Goal: Information Seeking & Learning: Learn about a topic

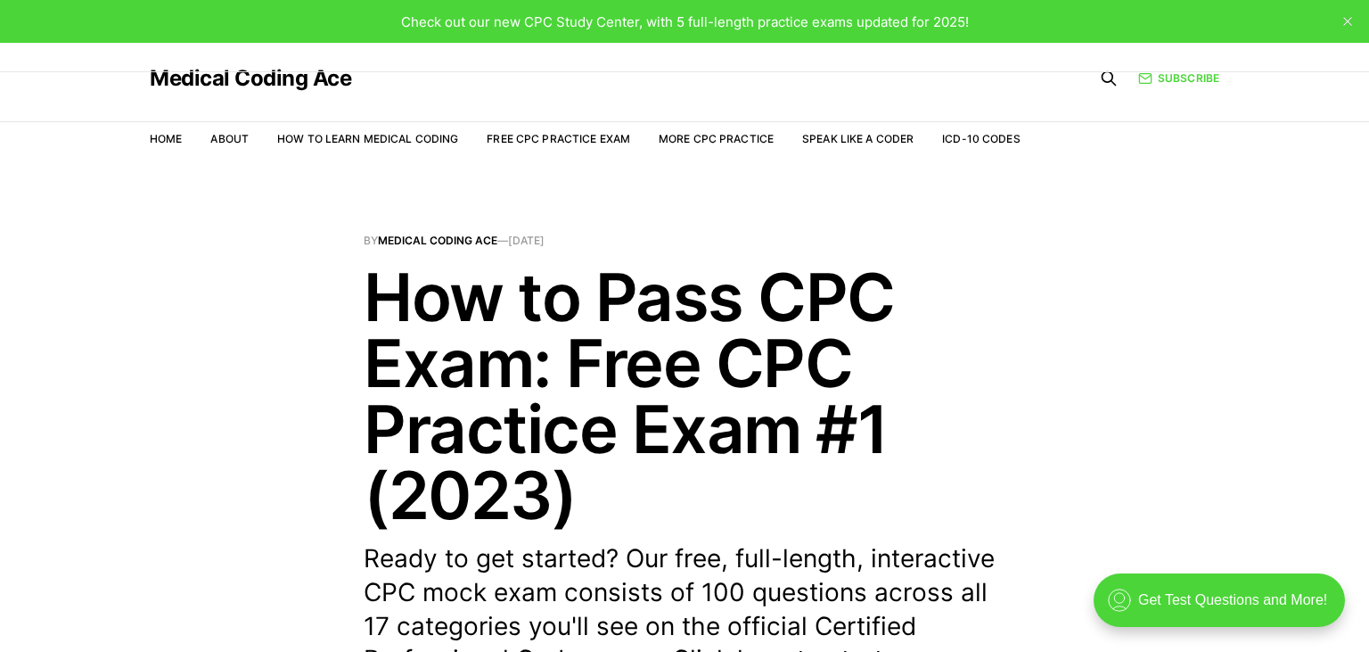
click at [1348, 23] on icon "close" at bounding box center [1347, 21] width 9 height 9
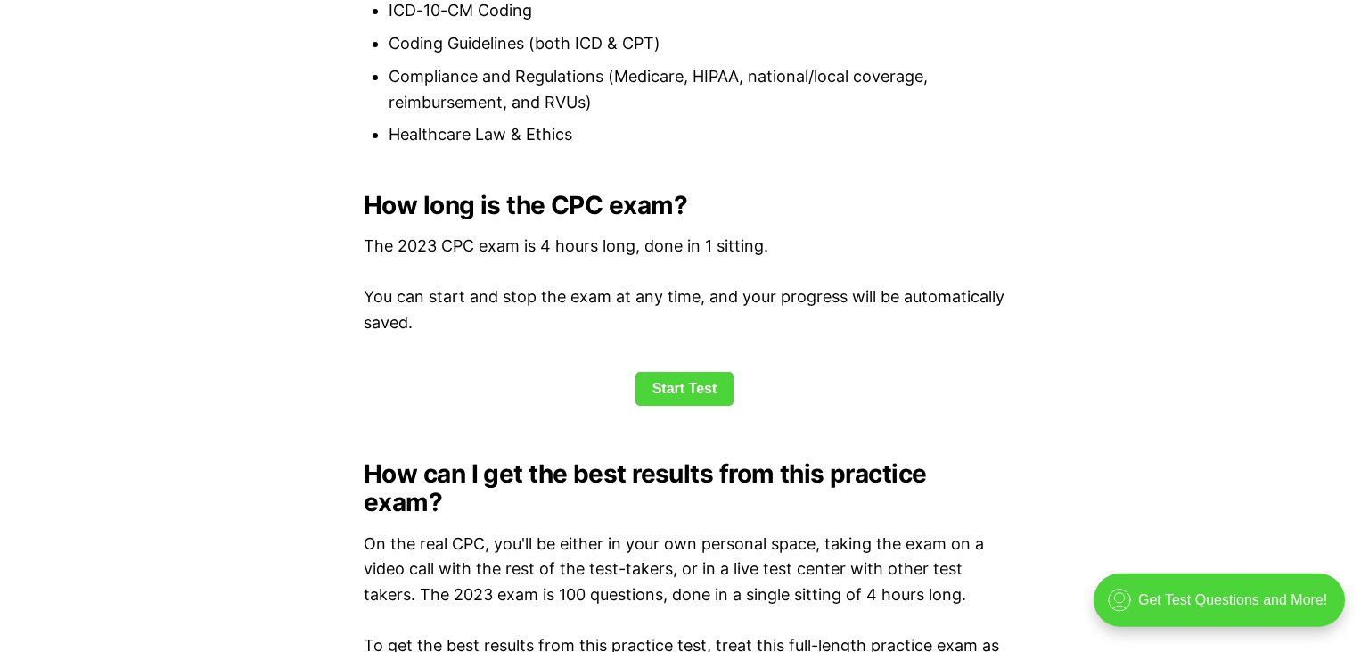
scroll to position [2242, 0]
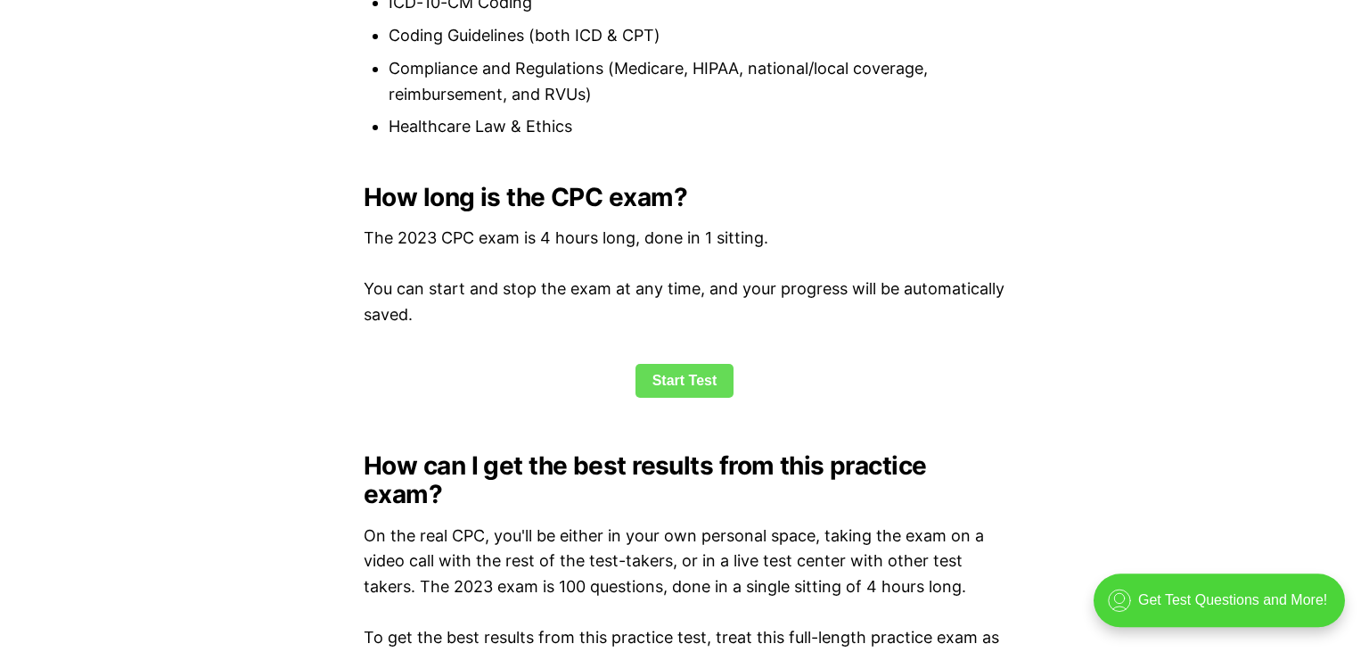
click at [711, 378] on link "Start Test" at bounding box center [685, 381] width 99 height 34
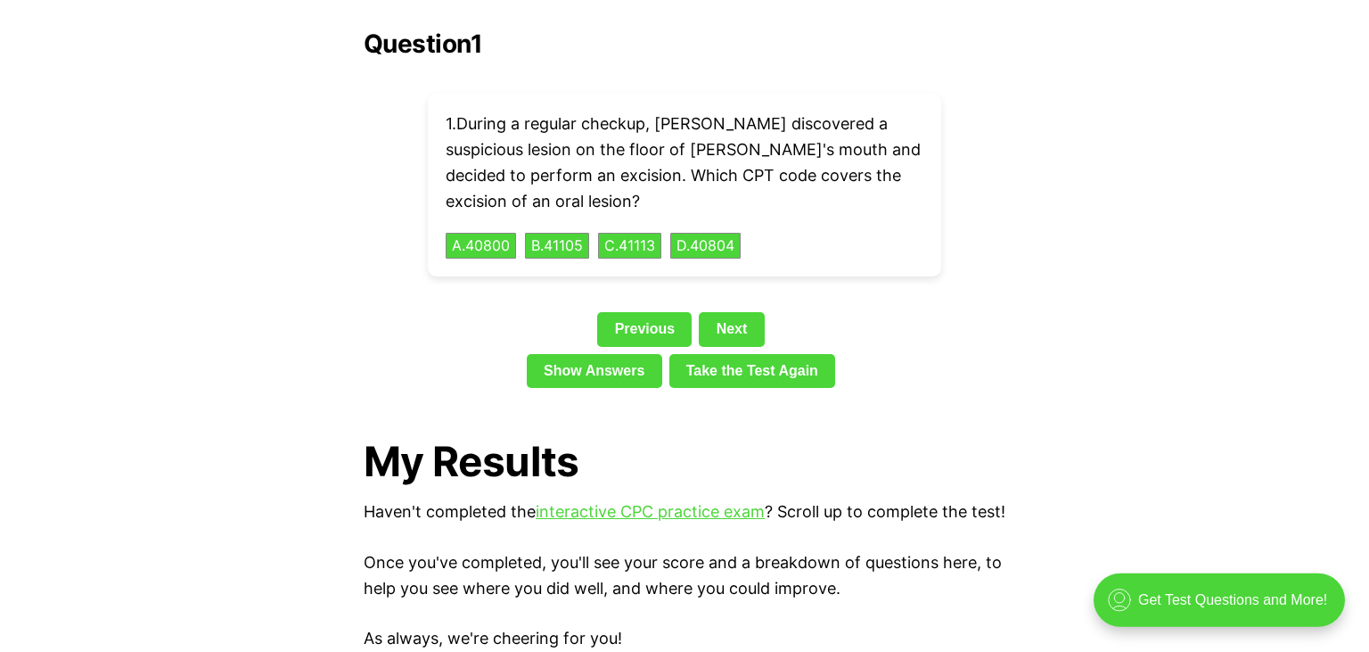
scroll to position [4042, 0]
click at [808, 272] on div "Question 1 1 . During a regular checkup, [PERSON_NAME] discovered a suspicious …" at bounding box center [685, 211] width 642 height 365
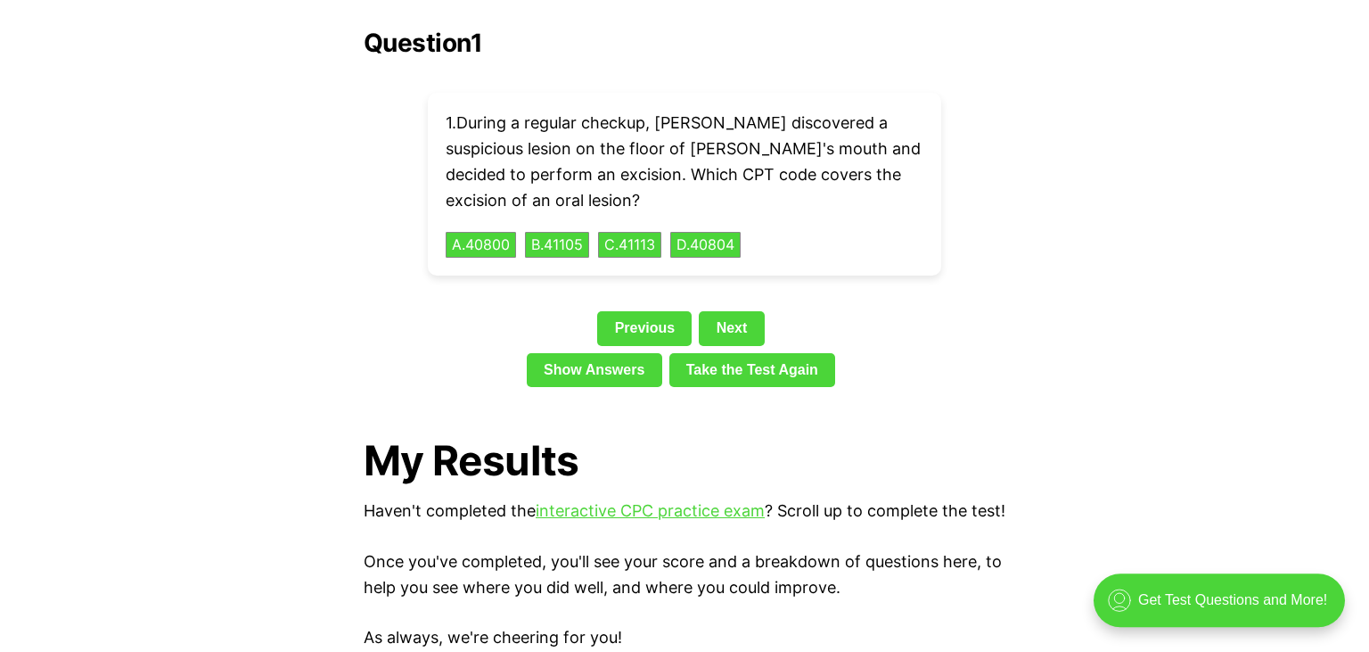
click at [808, 272] on div "Question 1 1 . During a regular checkup, [PERSON_NAME] discovered a suspicious …" at bounding box center [685, 211] width 642 height 365
click at [625, 231] on button "C . 41113" at bounding box center [629, 245] width 67 height 28
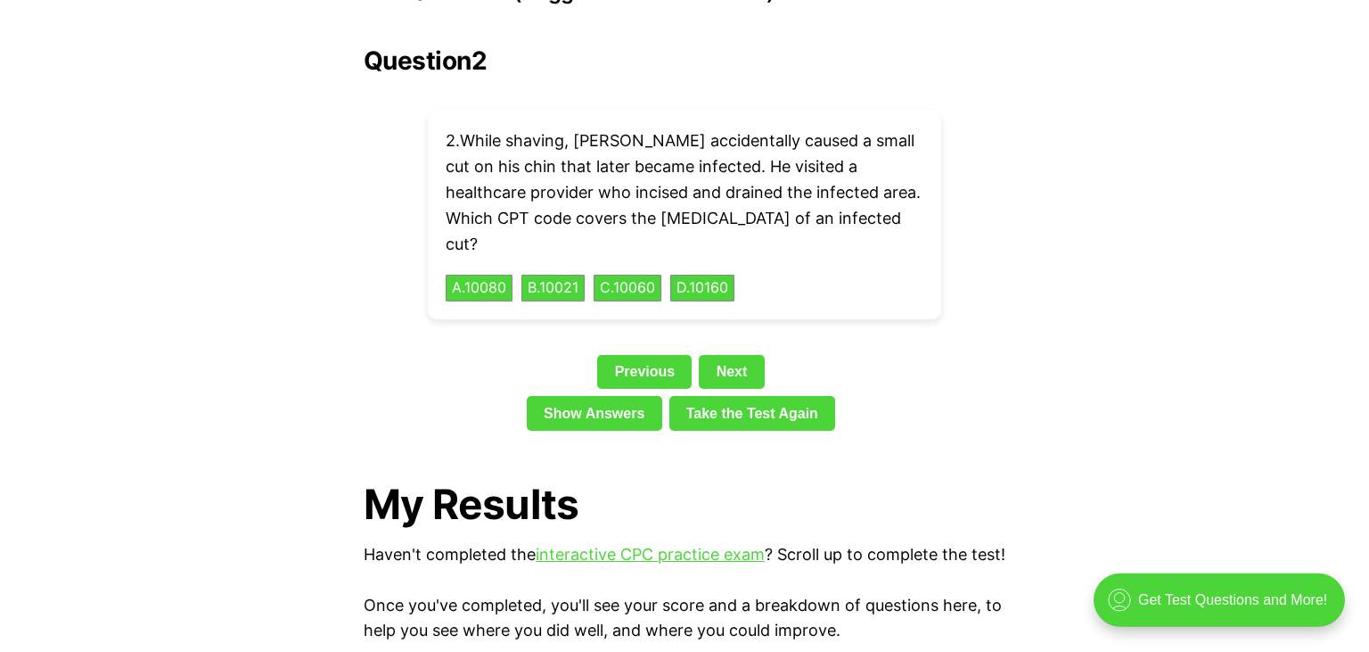
scroll to position [4021, 0]
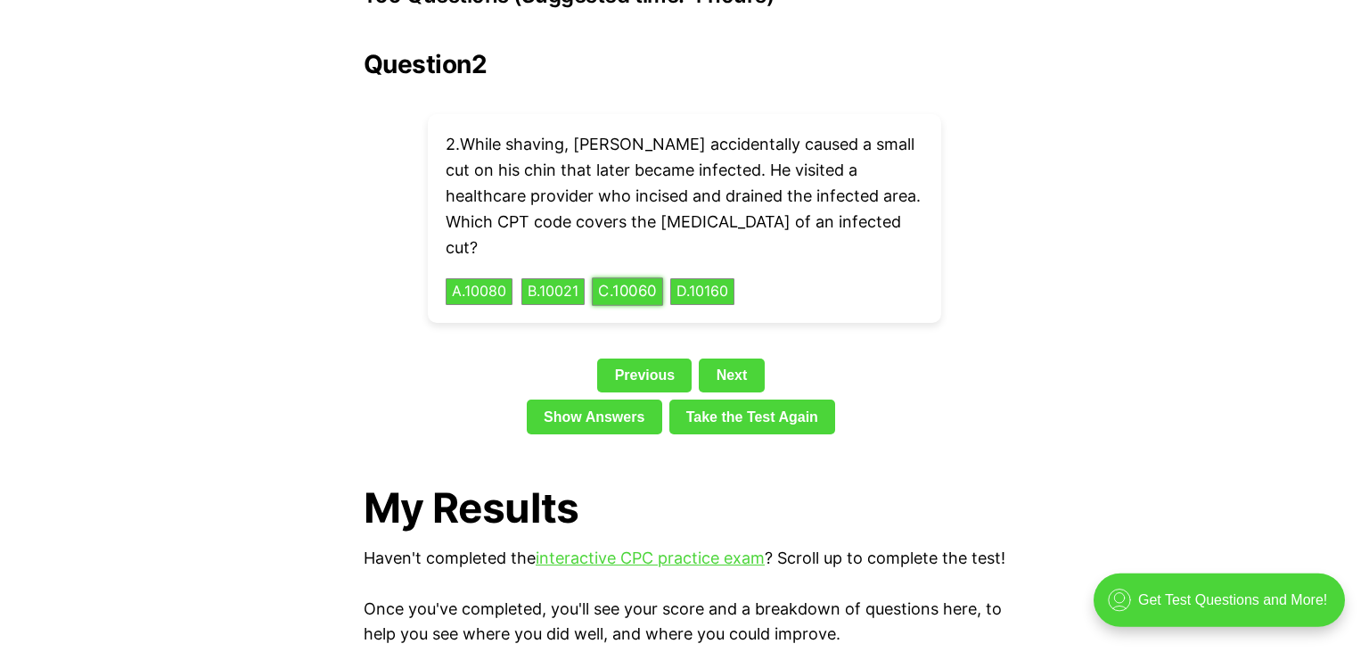
click at [648, 278] on button "C . 10060" at bounding box center [627, 292] width 71 height 28
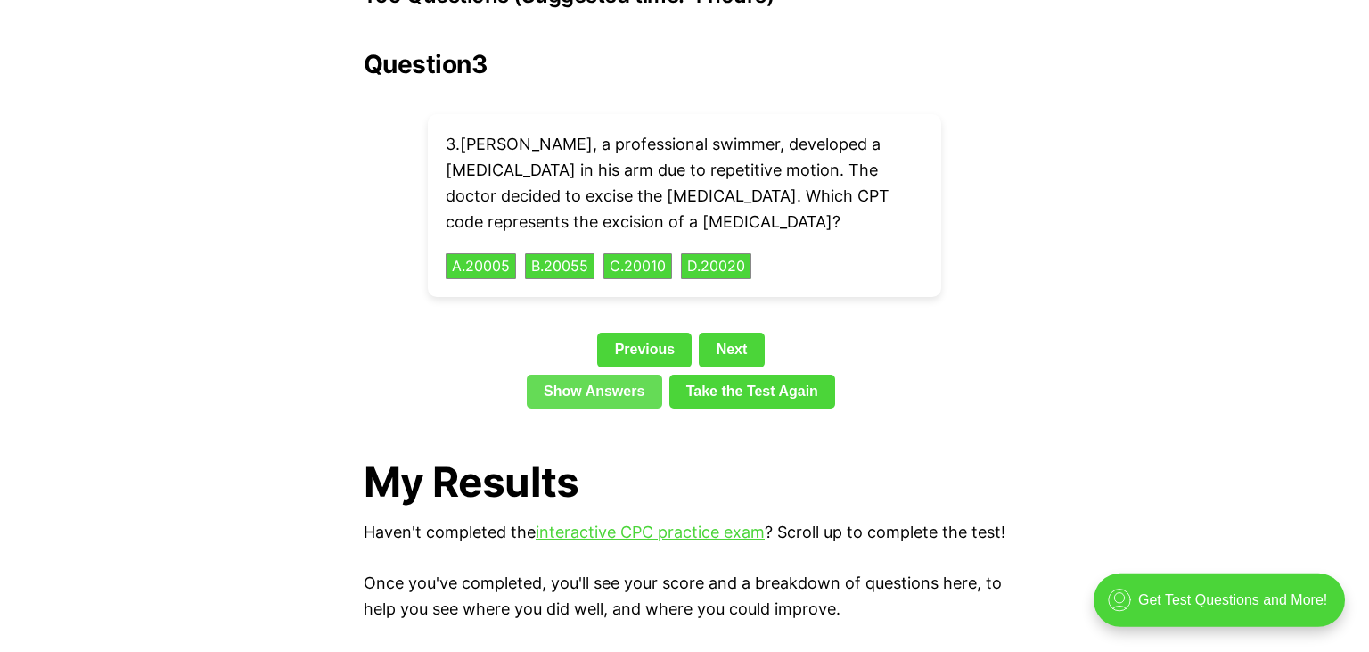
click at [582, 374] on link "Show Answers" at bounding box center [594, 391] width 135 height 34
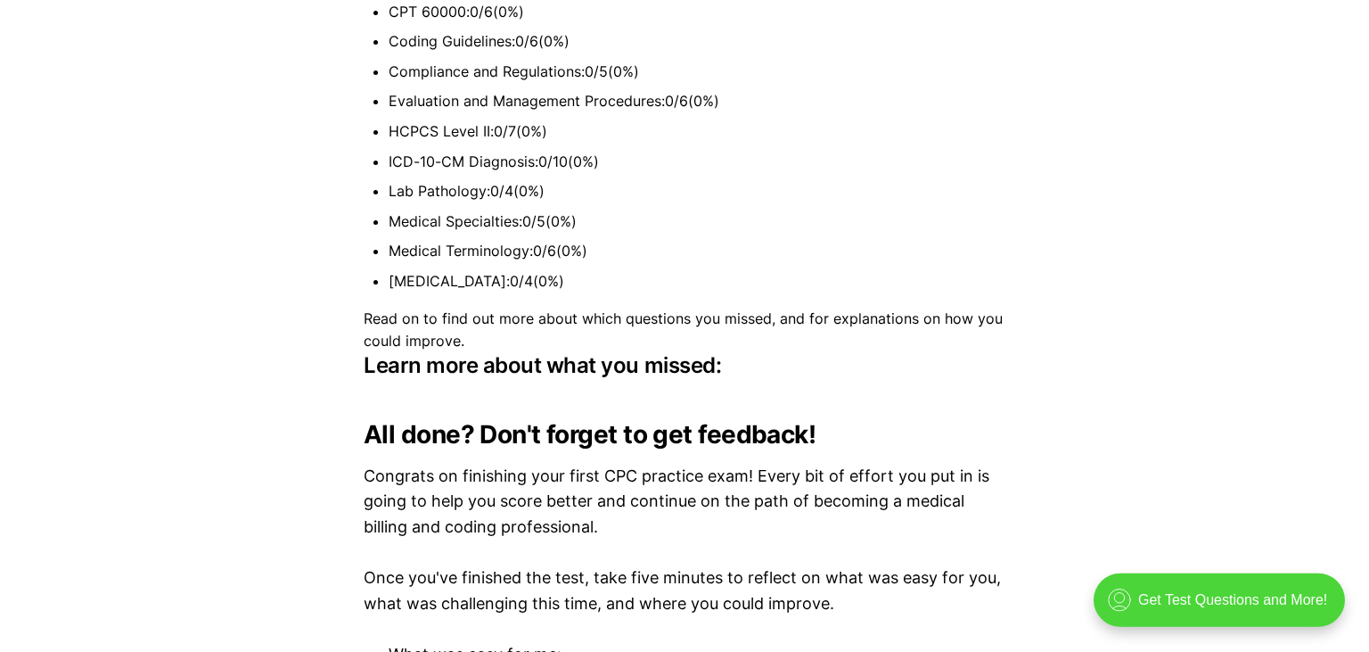
scroll to position [5045, 0]
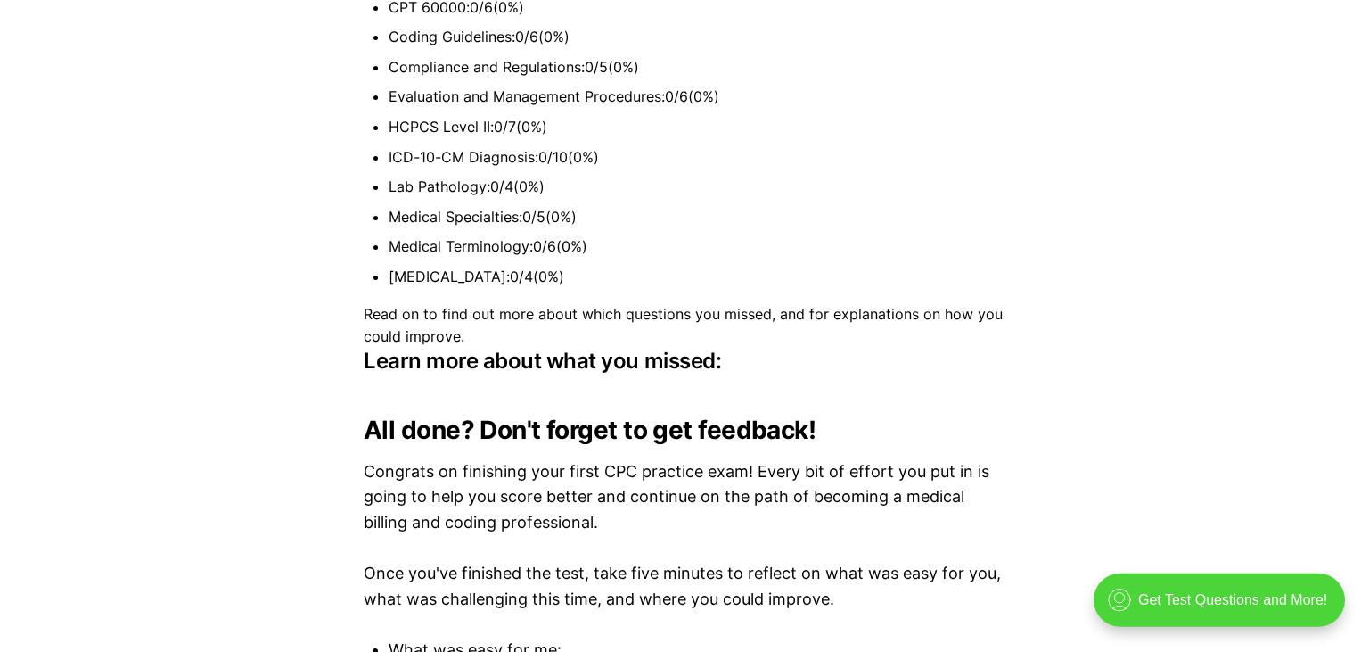
click at [667, 563] on p "Once you've finished the test, take five minutes to reflect on what was easy fo…" at bounding box center [685, 587] width 642 height 52
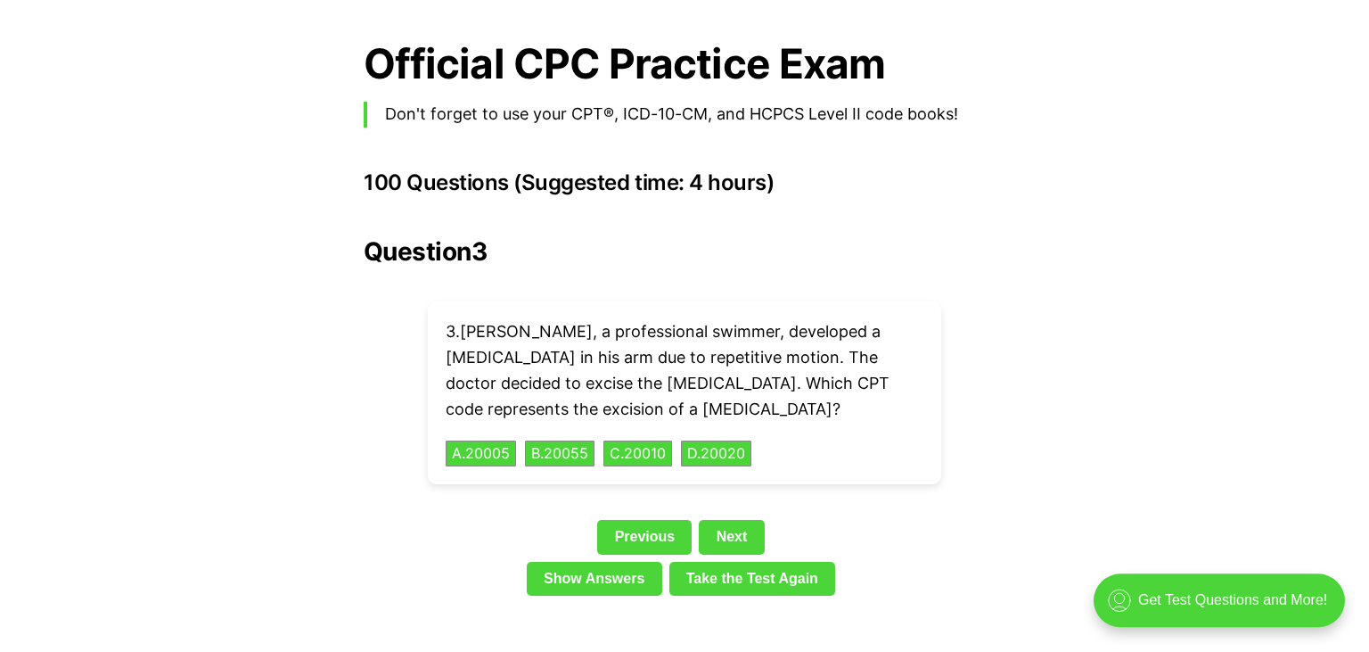
scroll to position [3834, 0]
click at [652, 439] on button "C . 20010" at bounding box center [638, 453] width 72 height 28
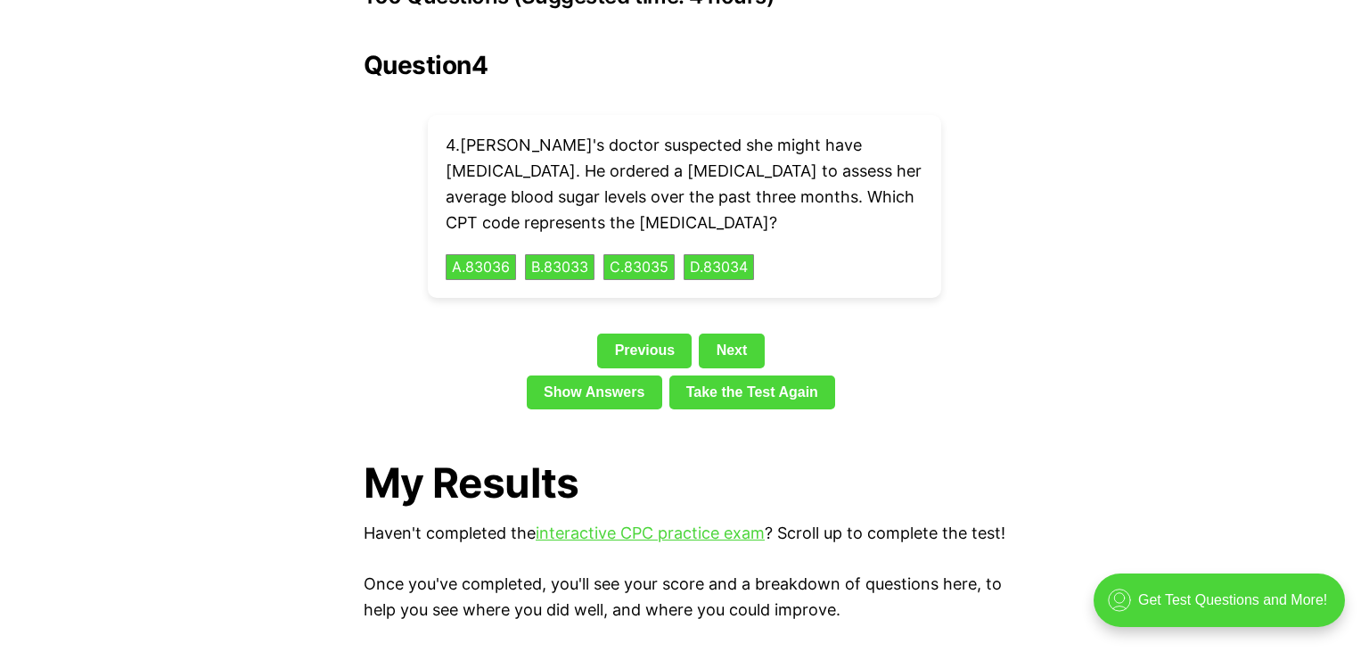
scroll to position [4021, 0]
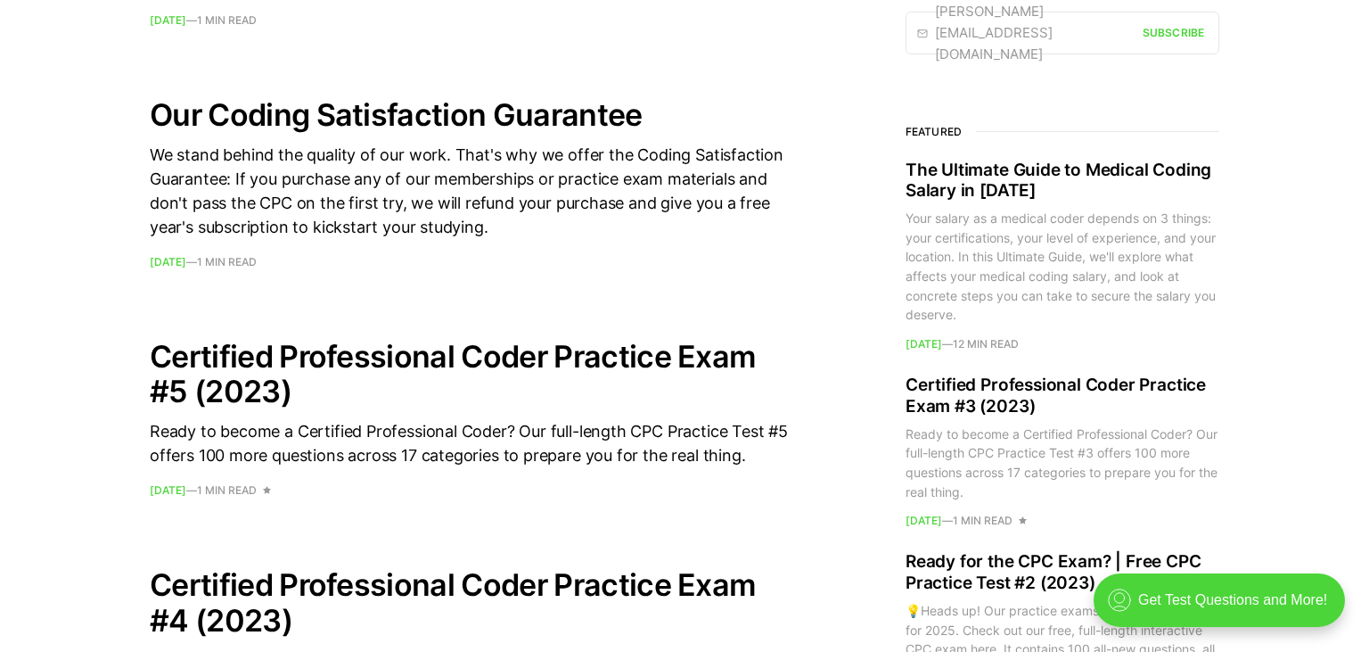
scroll to position [1201, 0]
